Goal: Entertainment & Leisure: Consume media (video, audio)

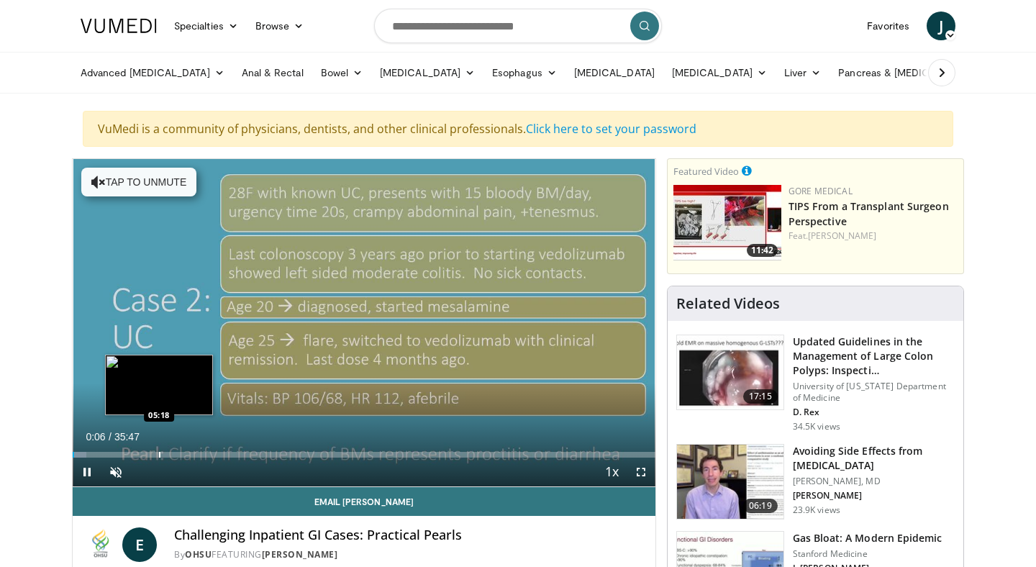
click at [159, 453] on div "Progress Bar" at bounding box center [159, 455] width 1 height 6
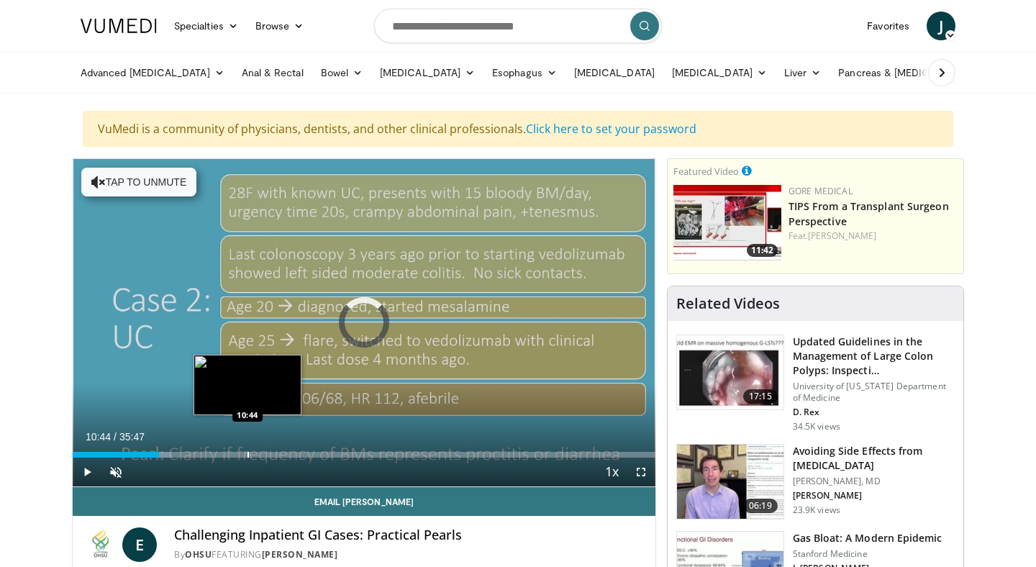
click at [248, 457] on div "Loaded : 17.09% 10:44 10:44" at bounding box center [364, 455] width 583 height 6
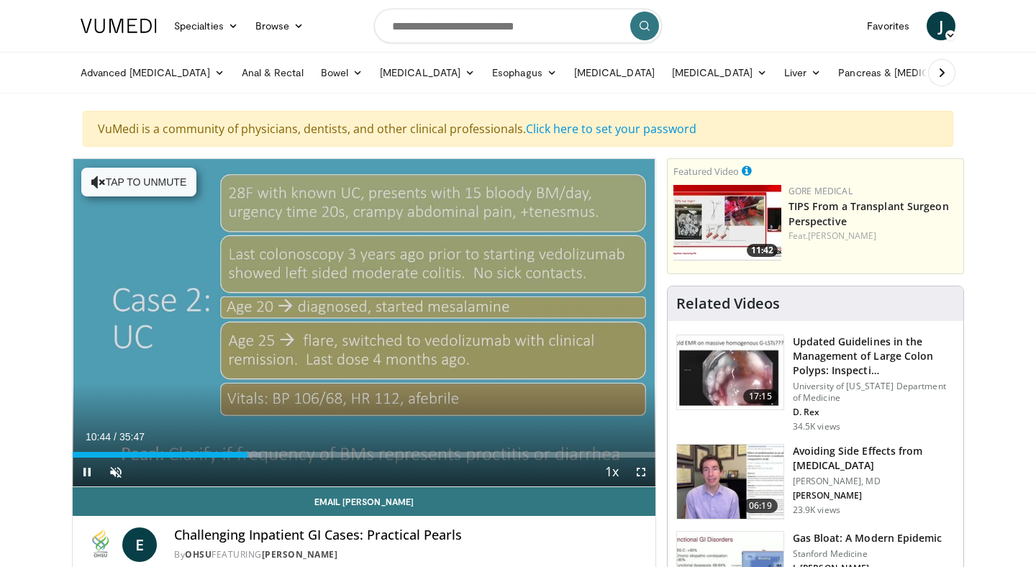
click at [326, 464] on div "Current Time 10:44 / Duration 35:47 Pause Skip Backward Skip Forward Unmute Loa…" at bounding box center [364, 472] width 583 height 29
click at [350, 465] on div "Current Time 10:45 / Duration 35:47 Pause Skip Backward Skip Forward Unmute Loa…" at bounding box center [364, 472] width 583 height 29
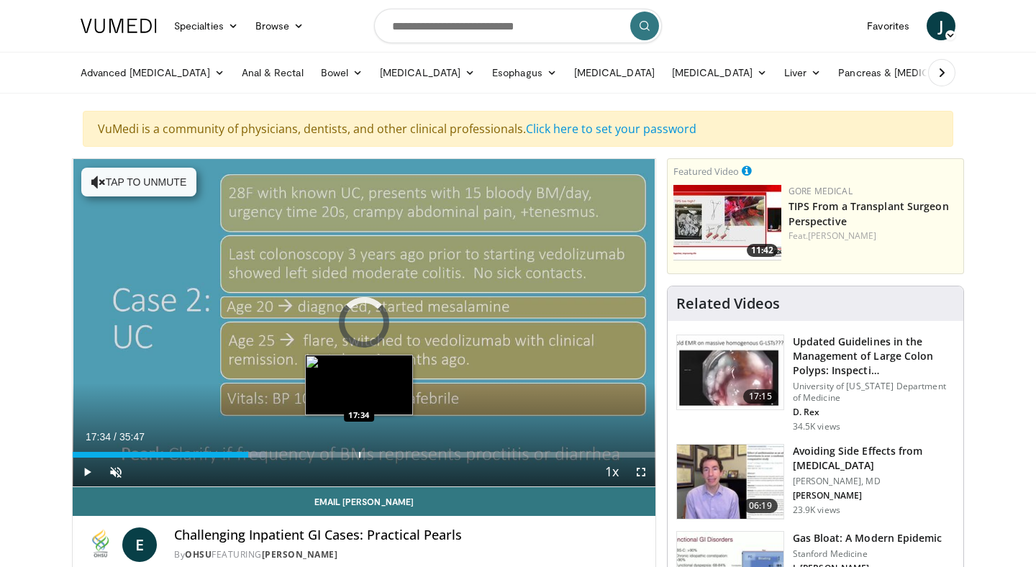
click at [359, 450] on div "Loaded : 33.07% 17:34 17:34" at bounding box center [364, 451] width 583 height 14
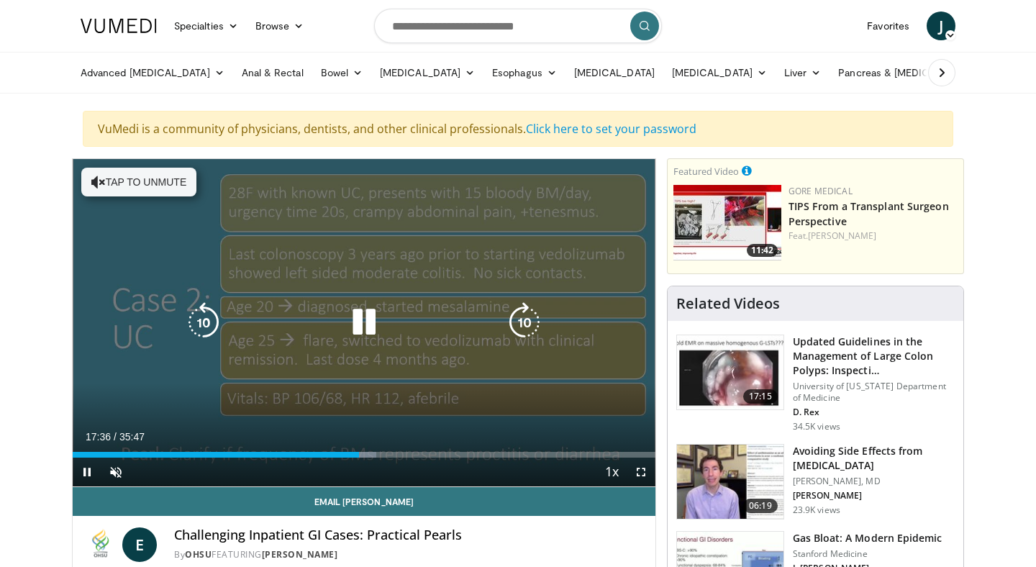
click at [422, 388] on div "10 seconds Tap to unmute" at bounding box center [364, 322] width 583 height 327
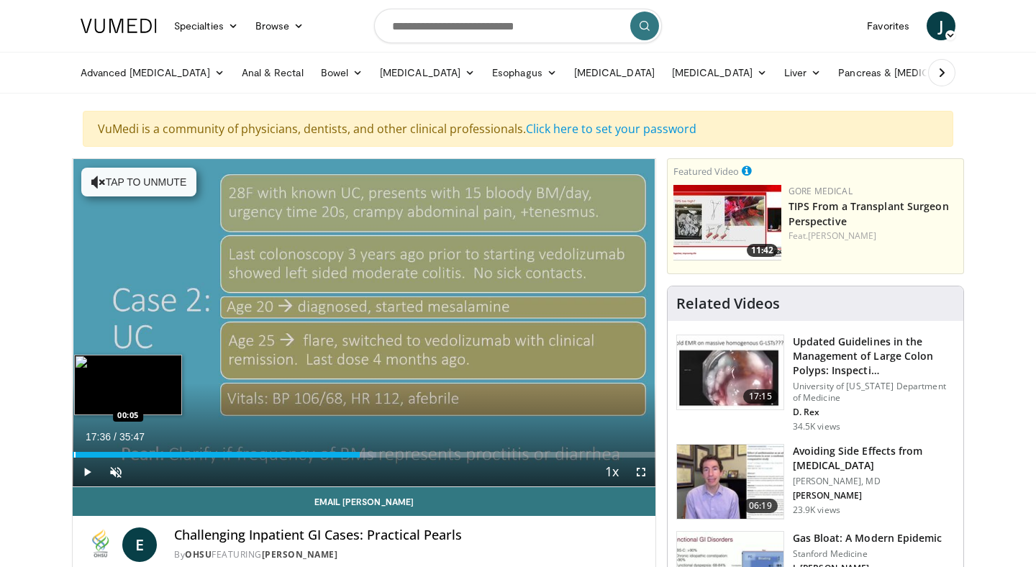
click at [73, 447] on div "Loaded : 52.17% 17:36 00:05" at bounding box center [364, 451] width 583 height 14
